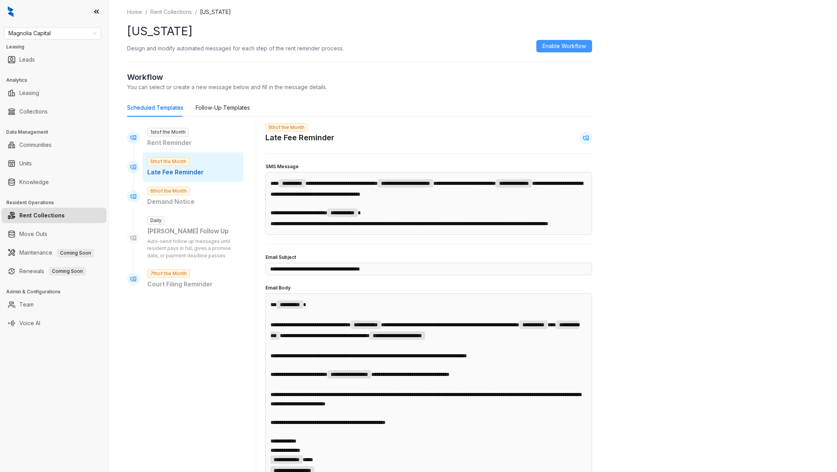
click at [567, 43] on span "Enable Workflow" at bounding box center [564, 46] width 43 height 9
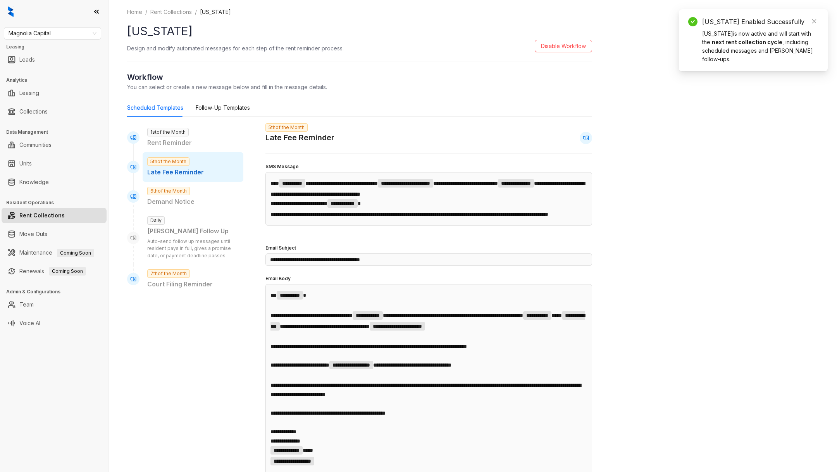
click at [35, 215] on link "Rent Collections" at bounding box center [41, 216] width 45 height 16
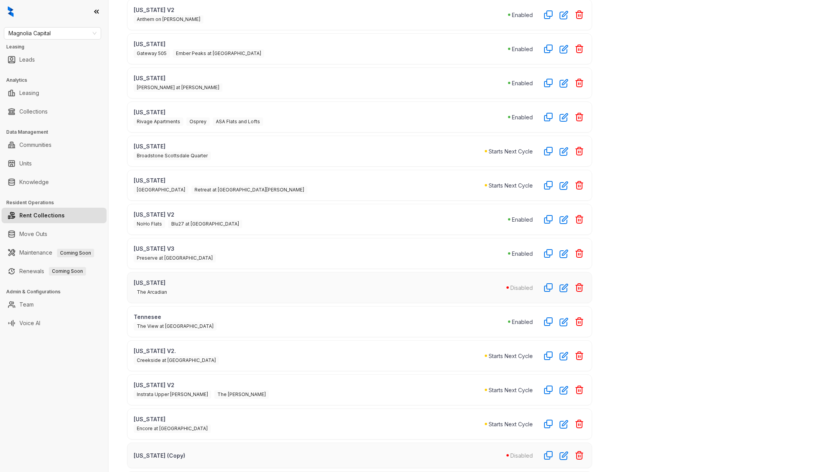
scroll to position [293, 0]
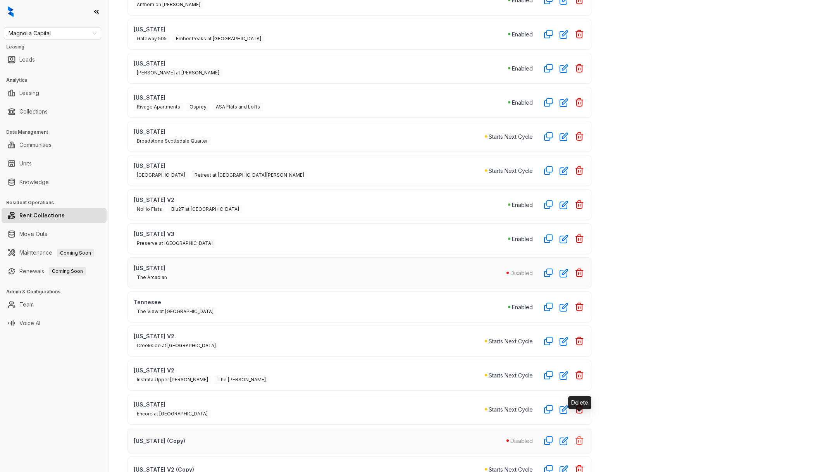
click at [580, 436] on icon "button" at bounding box center [579, 440] width 9 height 9
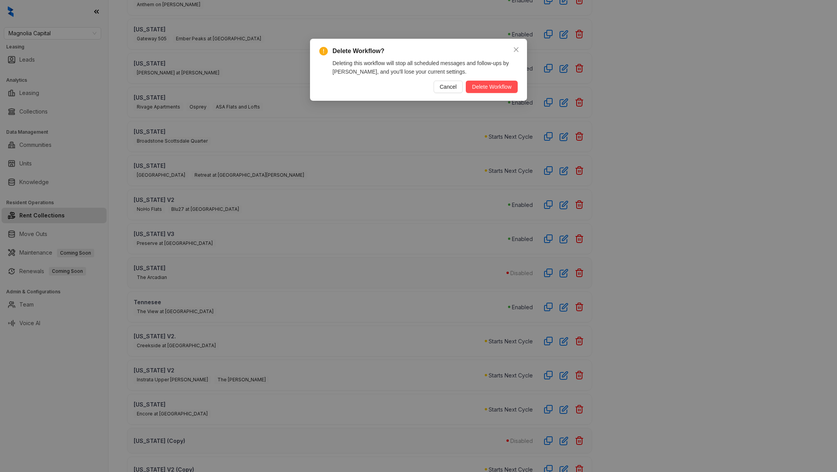
click at [499, 75] on p "Deleting this workflow will stop all scheduled messages and follow-ups by [PERS…" at bounding box center [425, 67] width 185 height 17
click at [500, 83] on span "Delete Workflow" at bounding box center [492, 87] width 40 height 9
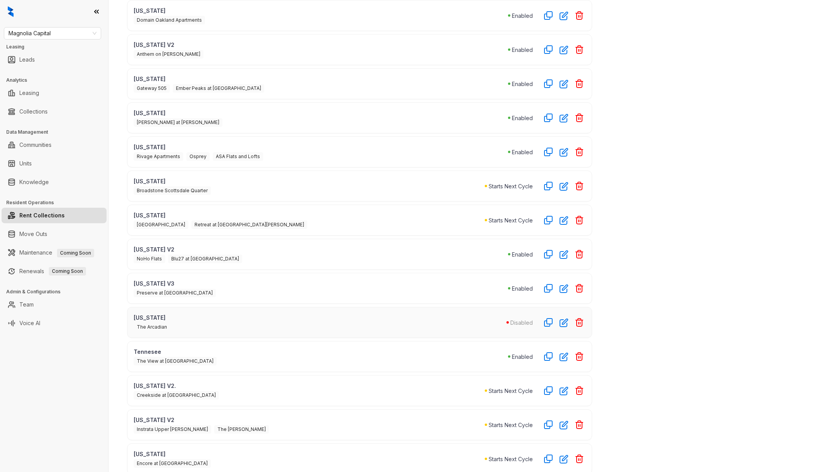
scroll to position [0, 0]
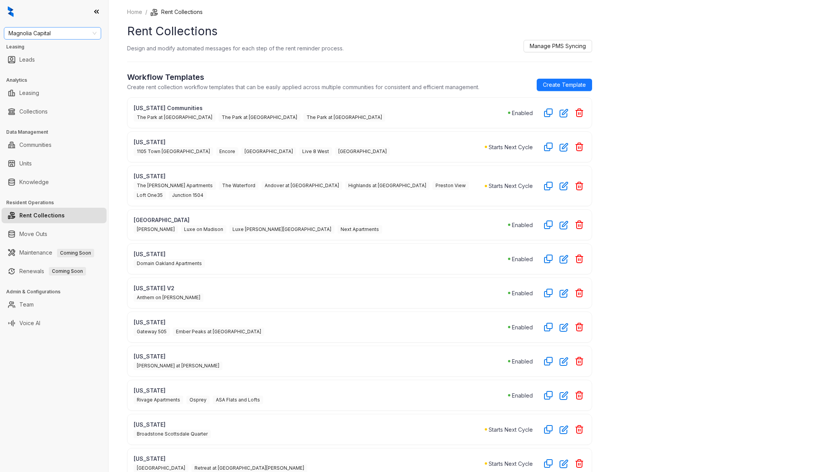
click at [53, 30] on span "Magnolia Capital" at bounding box center [53, 34] width 88 height 12
type input "***"
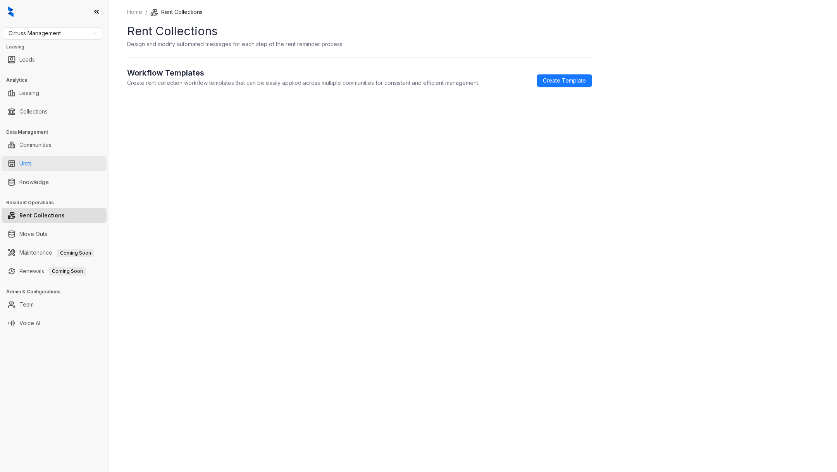
click at [32, 166] on link "Units" at bounding box center [25, 164] width 12 height 16
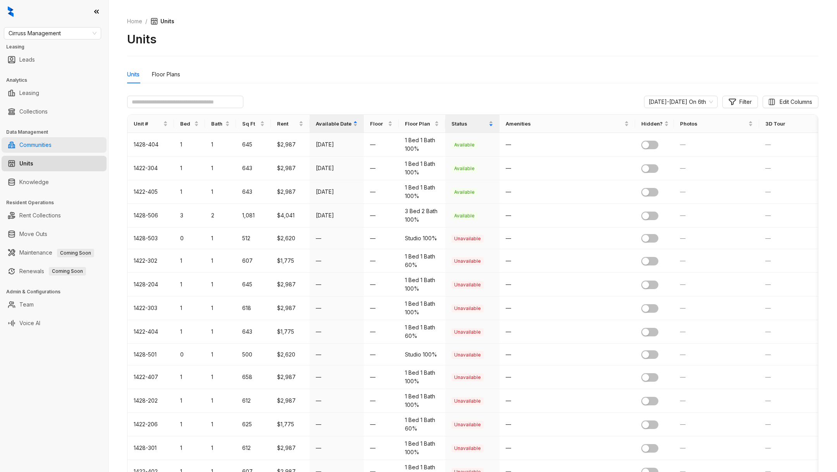
click at [38, 147] on link "Communities" at bounding box center [35, 145] width 32 height 16
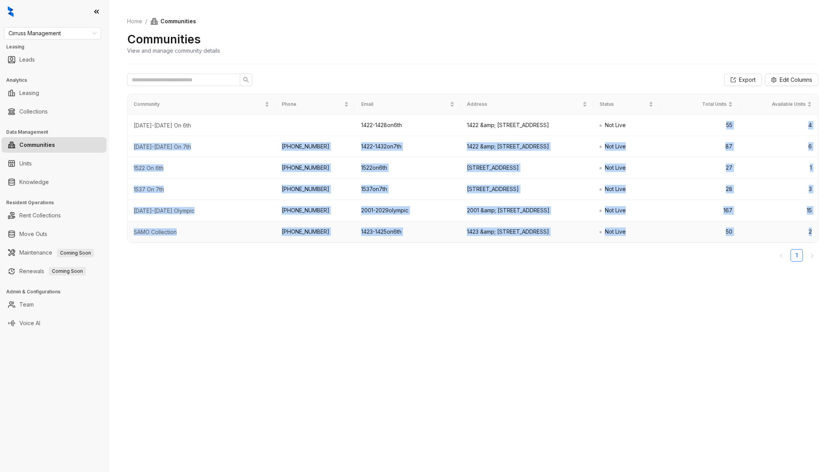
drag, startPoint x: 725, startPoint y: 124, endPoint x: 744, endPoint y: 280, distance: 157.3
click at [744, 243] on tbody "1422-1428 On 6th 1422-1428on6th 1422 &amp; 1428 6TH ST, Los Angeles, SANTA MONI…" at bounding box center [473, 179] width 691 height 128
click at [743, 243] on td "2" at bounding box center [778, 231] width 79 height 21
drag, startPoint x: 743, startPoint y: 279, endPoint x: 719, endPoint y: 120, distance: 161.2
click at [719, 120] on tbody "1422-1428 On 6th 1422-1428on6th 1422 &amp; 1428 6TH ST, Los Angeles, SANTA MONI…" at bounding box center [473, 179] width 691 height 128
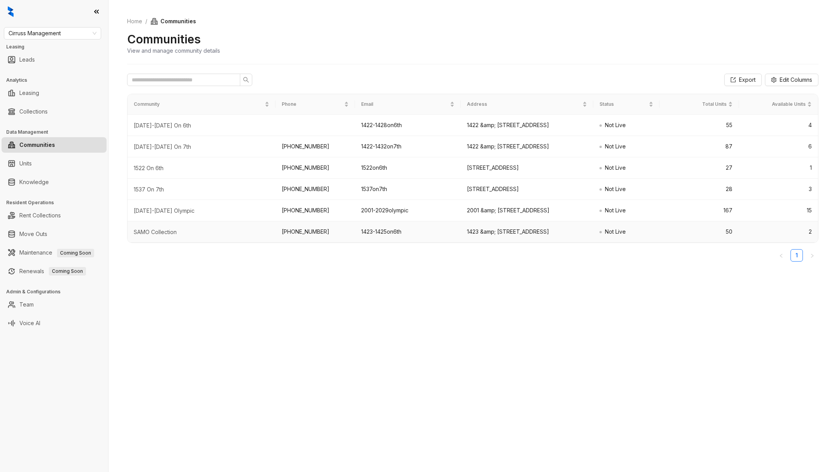
click at [759, 243] on td "2" at bounding box center [778, 231] width 79 height 21
drag, startPoint x: 837, startPoint y: 286, endPoint x: 486, endPoint y: 105, distance: 394.4
click at [486, 105] on div "Home / Communities Communities View and manage community details Export Edit Co…" at bounding box center [473, 236] width 729 height 472
copy tr "Status Total Units Available Units"
click at [343, 262] on ul "1" at bounding box center [473, 255] width 692 height 12
